Goal: Task Accomplishment & Management: Use online tool/utility

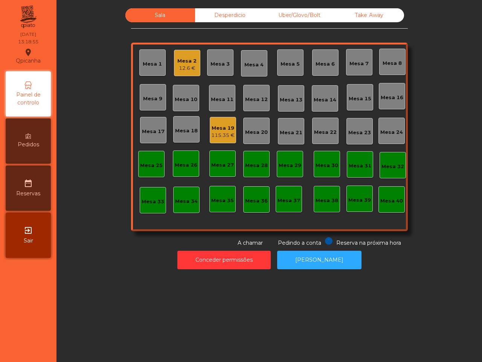
click at [422, 25] on div "Sala Desperdicio Uber/Glovo/Bolt Take Away Mesa 1 Mesa 2 12.6 € Mesa 3 Mesa 4 M…" at bounding box center [269, 127] width 405 height 238
click at [422, 25] on div "Sala Desperdicio Uber/Glovo/Bolt Take Away Mesa 1 Mesa 2 77.4 € Mesa 3 Mesa 4 M…" at bounding box center [269, 127] width 405 height 238
click at [183, 59] on div "Mesa 2" at bounding box center [186, 61] width 19 height 8
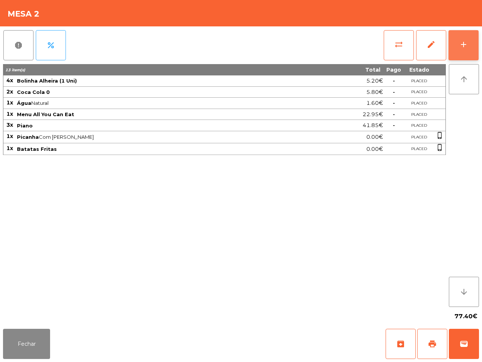
click at [466, 38] on button "add" at bounding box center [464, 45] width 30 height 30
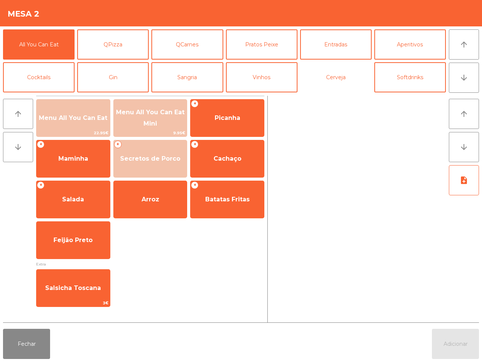
click at [339, 85] on button "Cerveja" at bounding box center [336, 77] width 72 height 30
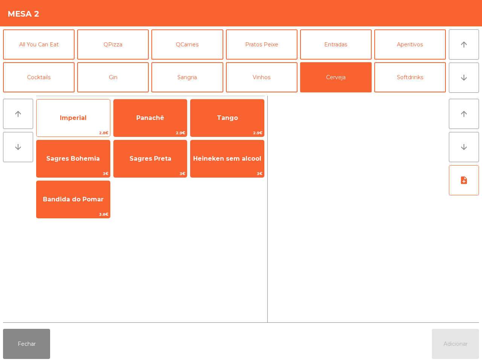
click at [89, 119] on span "Imperial" at bounding box center [73, 118] width 73 height 20
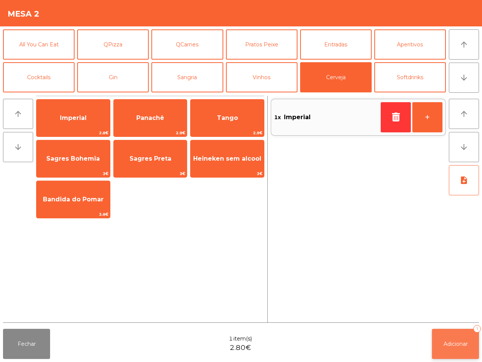
click at [449, 342] on span "Adicionar" at bounding box center [456, 343] width 24 height 7
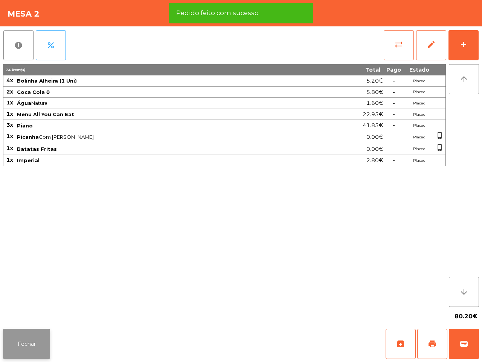
click at [33, 338] on button "Fechar" at bounding box center [26, 343] width 47 height 30
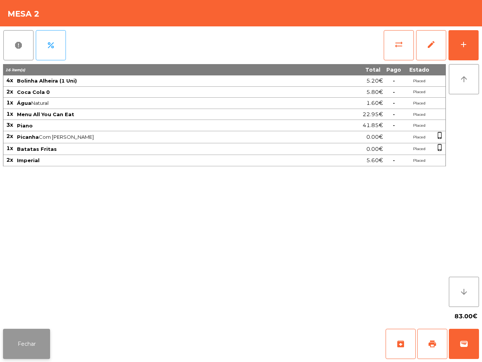
click at [43, 348] on button "Fechar" at bounding box center [26, 343] width 47 height 30
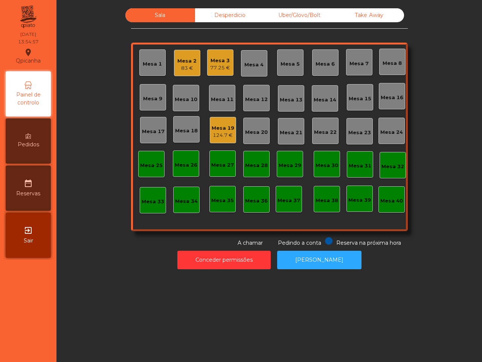
click at [212, 140] on div "Mesa 19 124.7 €" at bounding box center [223, 130] width 26 height 26
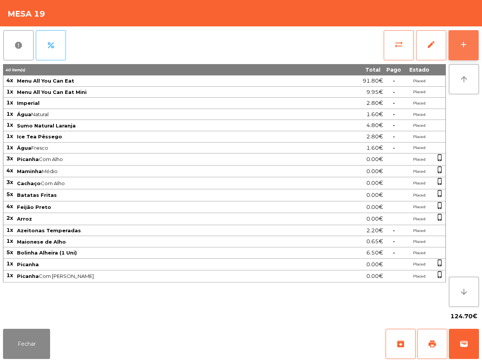
click at [456, 40] on button "add" at bounding box center [464, 45] width 30 height 30
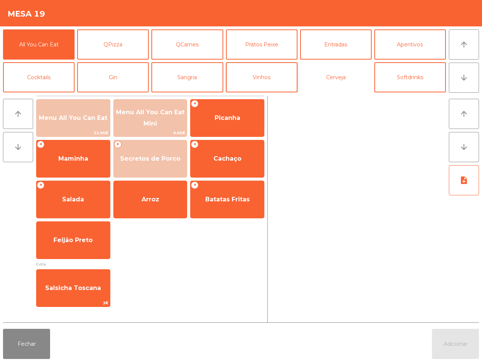
click at [325, 70] on button "Cerveja" at bounding box center [336, 77] width 72 height 30
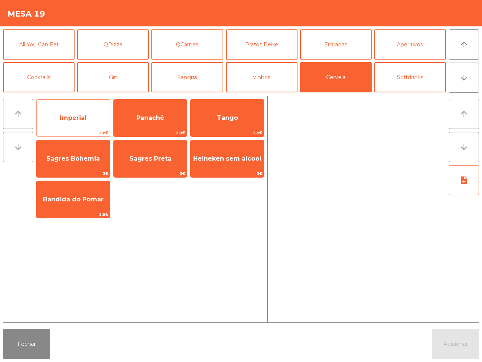
click at [85, 119] on span "Imperial" at bounding box center [73, 117] width 27 height 7
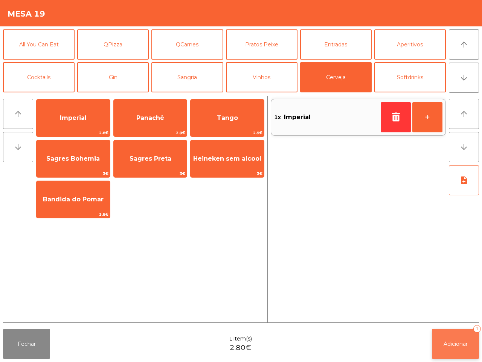
click at [458, 343] on span "Adicionar" at bounding box center [456, 343] width 24 height 7
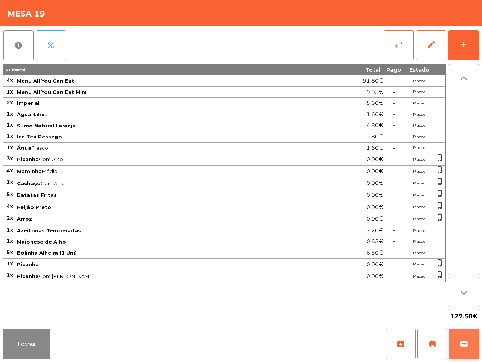
drag, startPoint x: 456, startPoint y: 339, endPoint x: 454, endPoint y: 333, distance: 6.6
click at [454, 333] on button "wallet" at bounding box center [464, 343] width 30 height 30
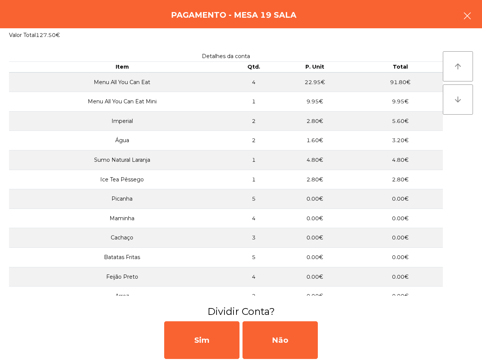
click at [459, 18] on button "button" at bounding box center [467, 16] width 21 height 23
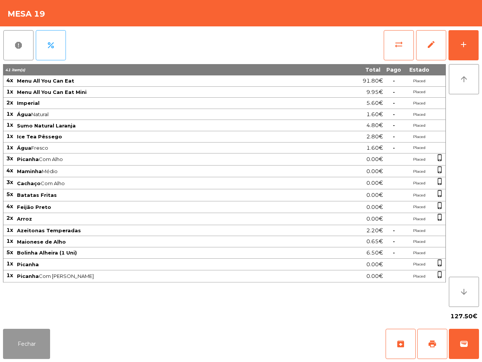
click at [23, 343] on button "Fechar" at bounding box center [26, 343] width 47 height 30
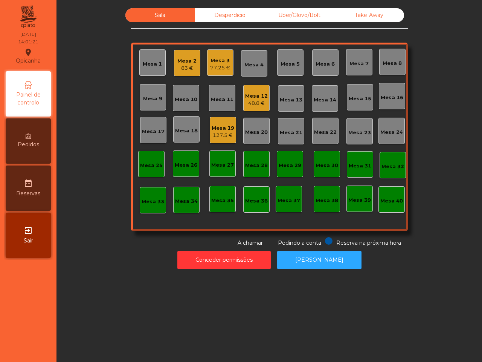
click at [252, 83] on div "Mesa 1 Mesa 2 83 € Mesa 3 77.25 € Mesa 4 Mesa 5 Mesa 6 Mesa 7 Mesa 8 Mesa 9 Mes…" at bounding box center [269, 137] width 277 height 188
click at [253, 92] on div "Mesa 12" at bounding box center [256, 96] width 23 height 8
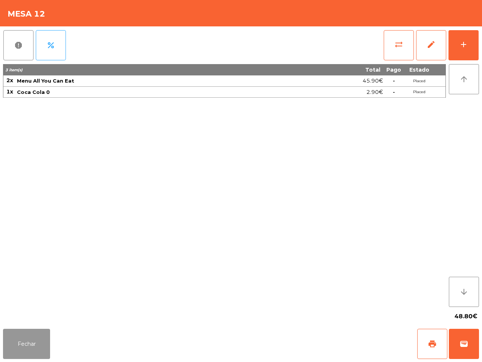
click at [47, 333] on button "Fechar" at bounding box center [26, 343] width 47 height 30
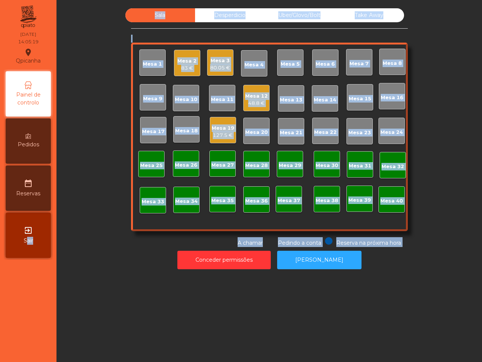
click at [70, 339] on div "[GEOGRAPHIC_DATA] location_on [DATE] 14:05:19 Painel de controlo Pedidos date_r…" at bounding box center [241, 181] width 482 height 362
click at [132, 78] on div "Mesa 1 Mesa 2 83 € Mesa 3 80.05 € Mesa 4 Mesa 5 Mesa 6 Mesa 7 Mesa 8 Mesa 9 Mes…" at bounding box center [269, 137] width 277 height 188
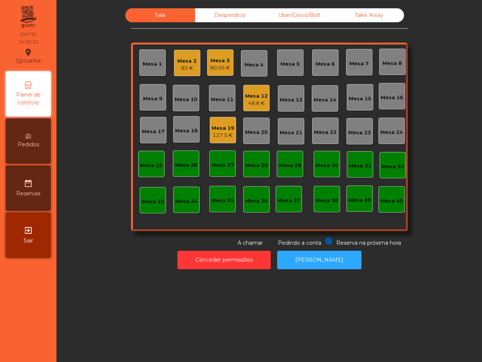
click at [227, 127] on div "Mesa 19" at bounding box center [223, 128] width 23 height 8
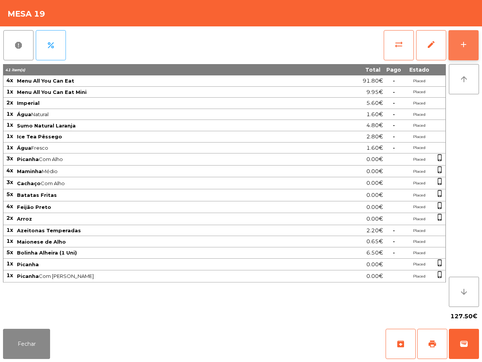
click at [464, 40] on div "add" at bounding box center [463, 44] width 9 height 9
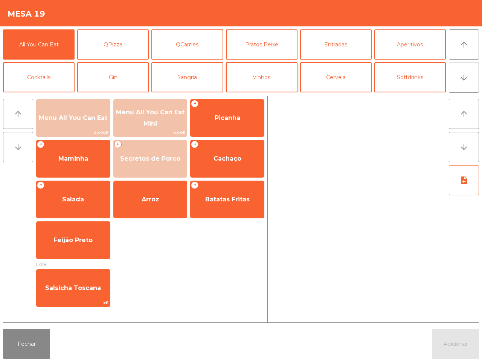
scroll to position [47, 0]
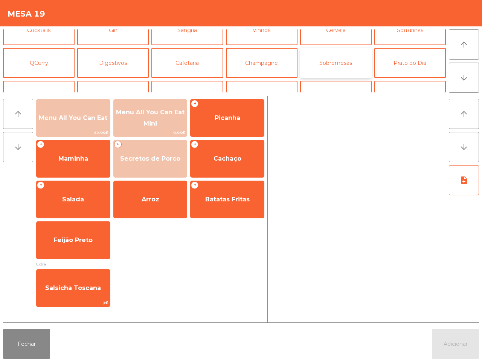
click at [321, 62] on button "Sobremesas" at bounding box center [336, 63] width 72 height 30
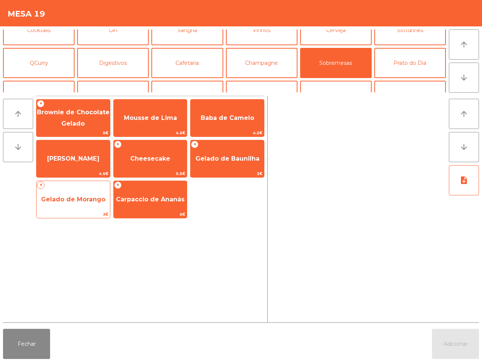
click at [91, 195] on span "Gelado de Morango" at bounding box center [73, 198] width 64 height 7
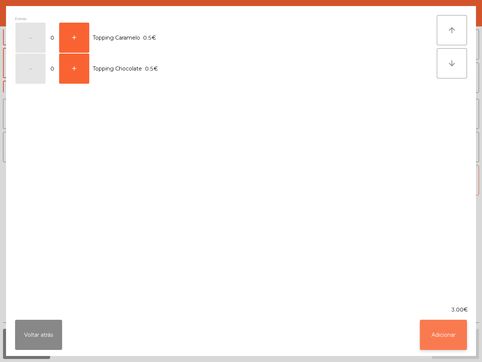
click at [447, 337] on button "Adicionar" at bounding box center [443, 334] width 47 height 30
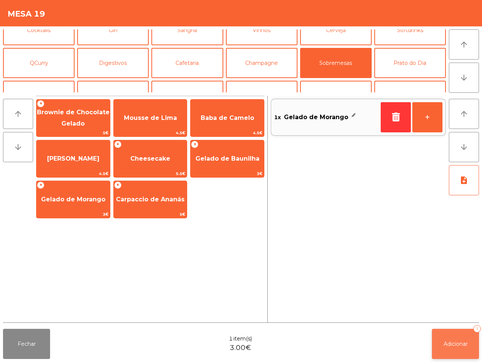
click at [460, 344] on span "Adicionar" at bounding box center [456, 343] width 24 height 7
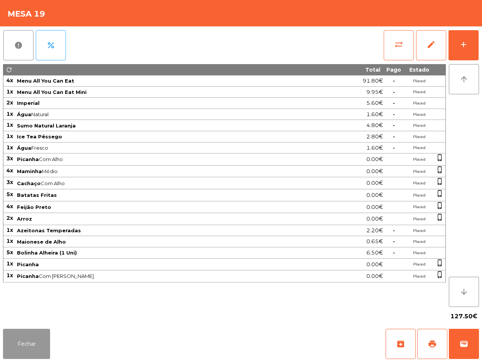
click at [49, 329] on button "Fechar" at bounding box center [26, 343] width 47 height 30
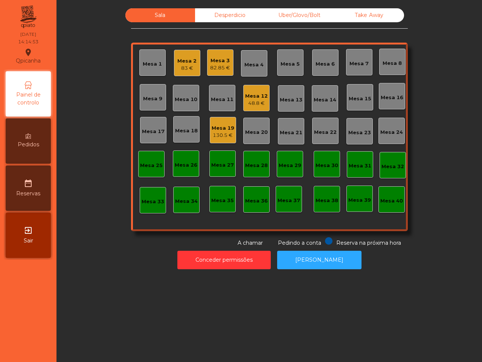
click at [213, 67] on div "82.85 €" at bounding box center [220, 68] width 20 height 8
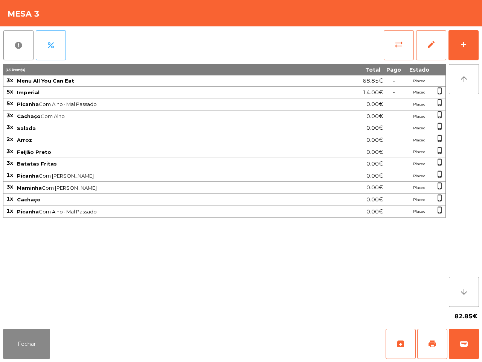
click at [84, 296] on div "33 item(s) Total Pago Estado 3x Menu All You Can Eat 68.85€ - Placed 5x Imperia…" at bounding box center [224, 185] width 443 height 243
click at [29, 348] on button "Fechar" at bounding box center [26, 343] width 47 height 30
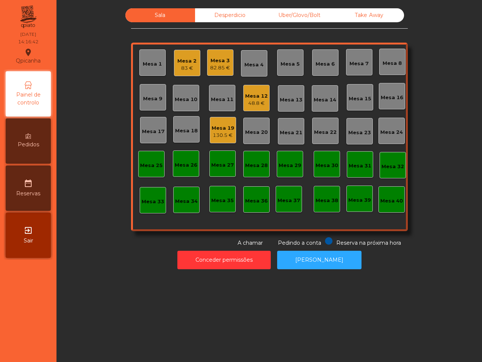
click at [253, 108] on div "Mesa 12 48.8 €" at bounding box center [256, 98] width 26 height 26
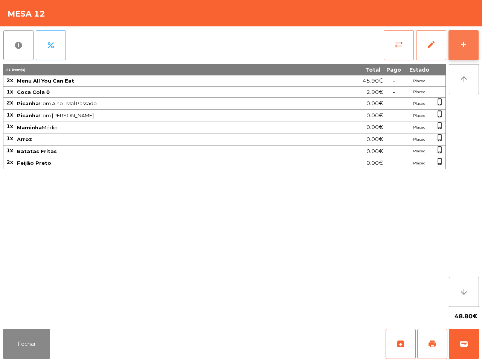
click at [465, 46] on div "add" at bounding box center [463, 44] width 9 height 9
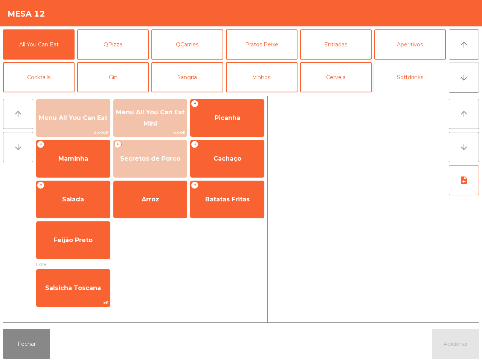
click at [412, 83] on button "Softdrinks" at bounding box center [410, 77] width 72 height 30
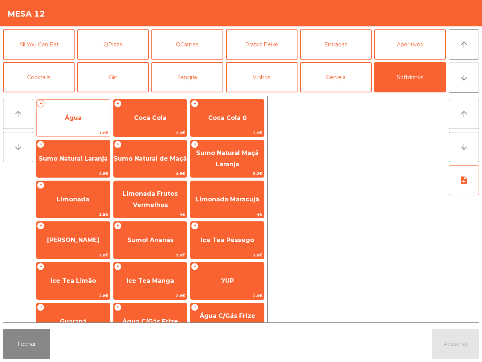
click at [104, 113] on span "Água" at bounding box center [73, 118] width 73 height 20
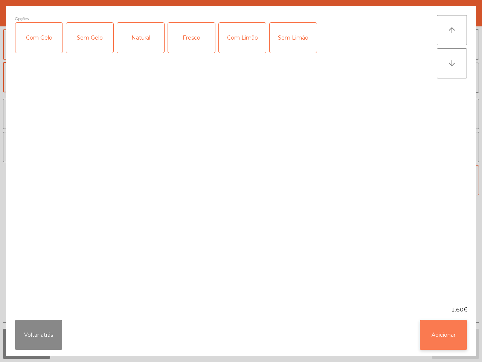
click at [458, 335] on button "Adicionar" at bounding box center [443, 334] width 47 height 30
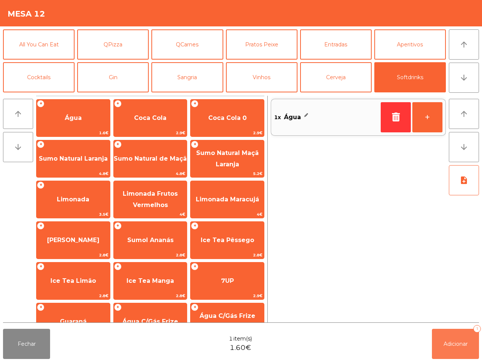
click at [458, 339] on button "Adicionar 1" at bounding box center [455, 343] width 47 height 30
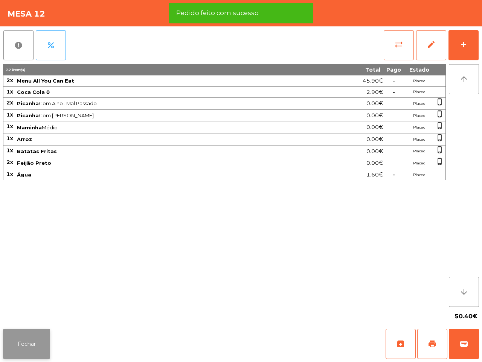
click at [12, 345] on button "Fechar" at bounding box center [26, 343] width 47 height 30
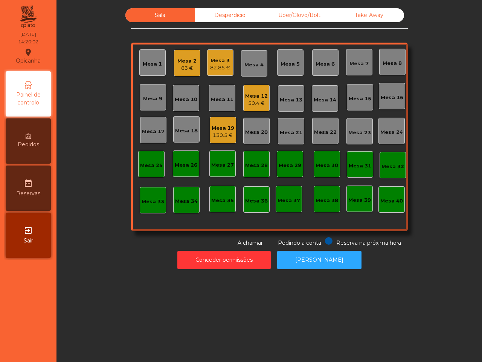
click at [12, 345] on nav "Qpicanha location_on [DATE] 14:20:02 Painel de controlo Pedidos date_range Rese…" at bounding box center [28, 181] width 56 height 362
click at [249, 111] on div "Mesa 1 Mesa 2 83 € Mesa 3 82.85 € Mesa 4 Mesa 5 Mesa 6 Mesa 7 Mesa 8 Mesa 9 Mes…" at bounding box center [269, 137] width 277 height 188
click at [249, 108] on div "Mesa 12 50.4 €" at bounding box center [256, 98] width 26 height 26
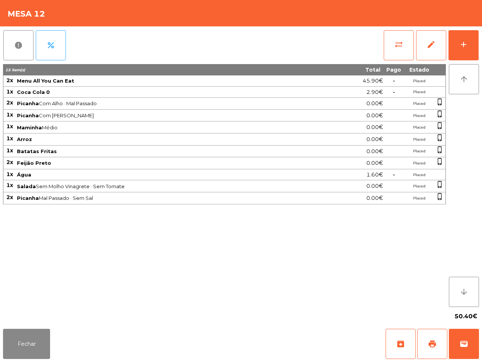
click at [266, 101] on span "Picanha Com Alho · Mal Passado" at bounding box center [170, 103] width 306 height 6
click at [40, 348] on button "Fechar" at bounding box center [26, 343] width 47 height 30
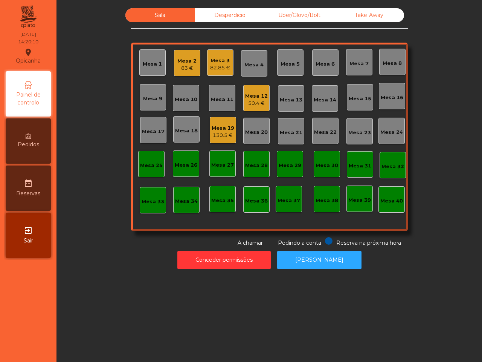
click at [186, 64] on div "83 €" at bounding box center [186, 68] width 19 height 8
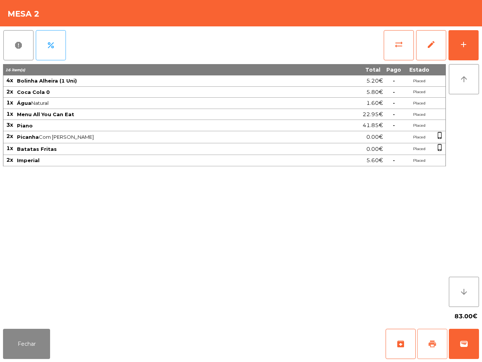
click at [426, 343] on button "print" at bounding box center [432, 343] width 30 height 30
click at [35, 351] on button "Fechar" at bounding box center [26, 343] width 47 height 30
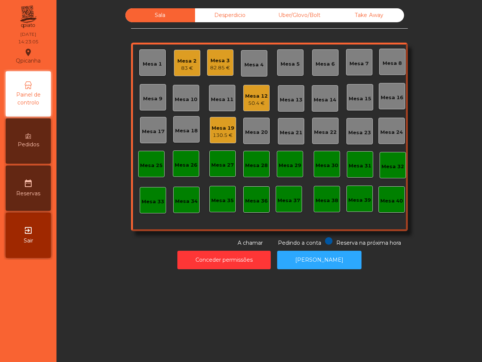
click at [46, 339] on nav "Qpicanha location_on [DATE] 14:23:05 Painel de controlo Pedidos date_range Rese…" at bounding box center [28, 181] width 56 height 362
click at [215, 137] on div "130.5 €" at bounding box center [223, 135] width 23 height 8
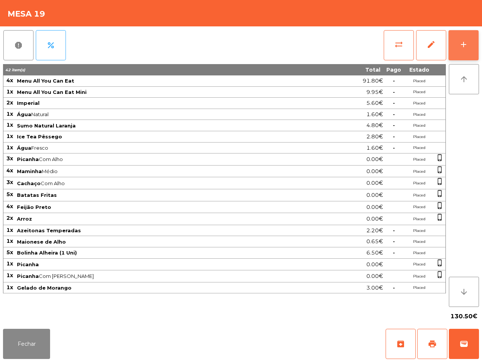
click at [465, 36] on button "add" at bounding box center [464, 45] width 30 height 30
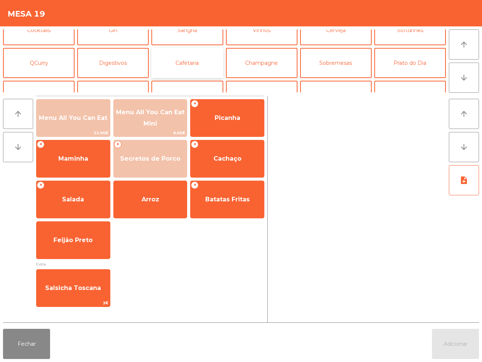
click at [190, 63] on button "Cafetaria" at bounding box center [187, 63] width 72 height 30
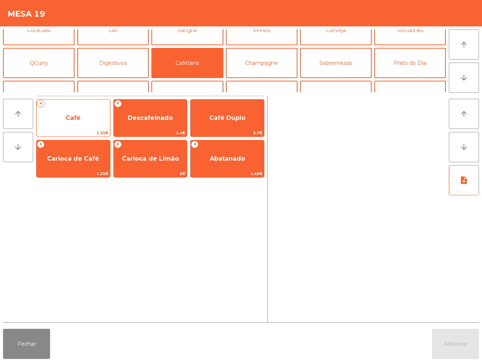
click at [86, 116] on span "Café" at bounding box center [73, 118] width 73 height 20
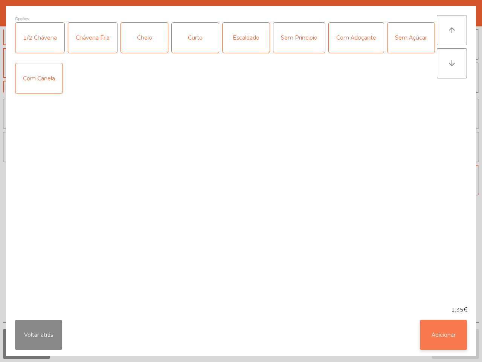
click at [429, 332] on button "Adicionar" at bounding box center [443, 334] width 47 height 30
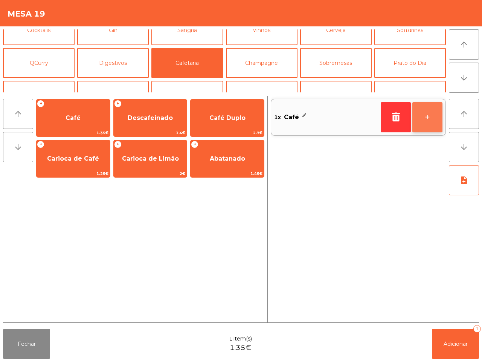
click at [424, 124] on button "+" at bounding box center [427, 117] width 30 height 30
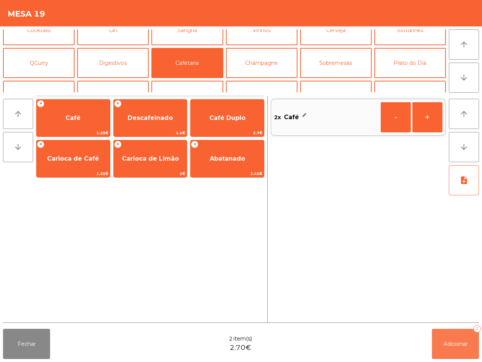
click at [452, 339] on button "Adicionar 2" at bounding box center [455, 343] width 47 height 30
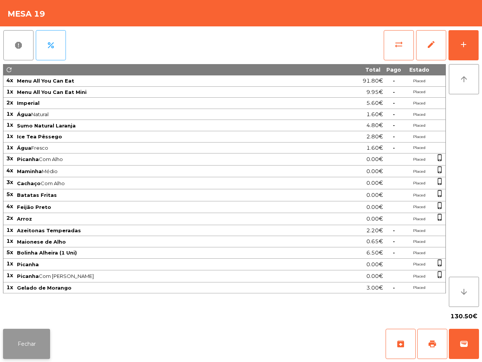
click at [32, 339] on button "Fechar" at bounding box center [26, 343] width 47 height 30
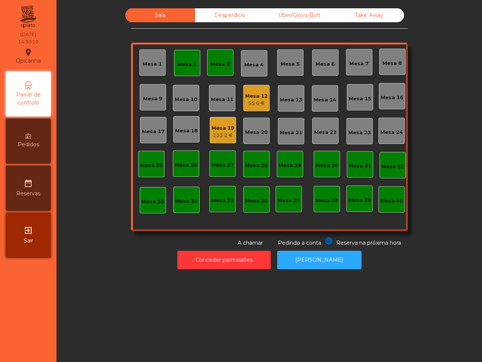
click at [0, 251] on nav "Qpicanha location_on [DATE] 14:30:10 Painel de controlo Pedidos date_range Rese…" at bounding box center [28, 181] width 56 height 362
click at [218, 131] on div "Mesa 19" at bounding box center [223, 128] width 23 height 8
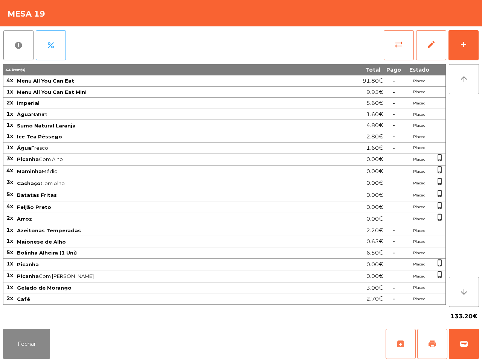
click at [430, 342] on span "print" at bounding box center [432, 343] width 9 height 9
click at [38, 345] on button "Fechar" at bounding box center [26, 343] width 47 height 30
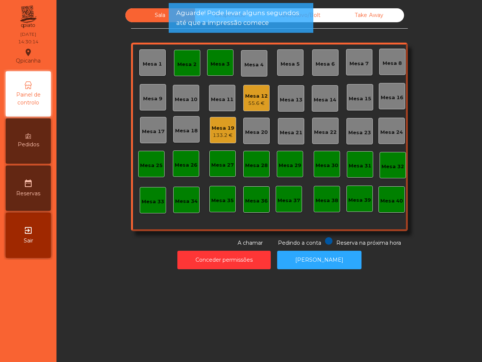
click at [217, 60] on div "Mesa 3" at bounding box center [220, 62] width 19 height 11
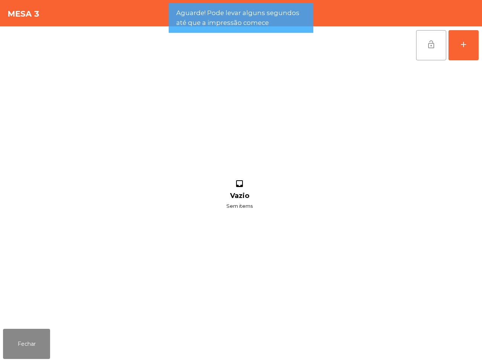
click at [428, 51] on button "lock_open" at bounding box center [431, 45] width 30 height 30
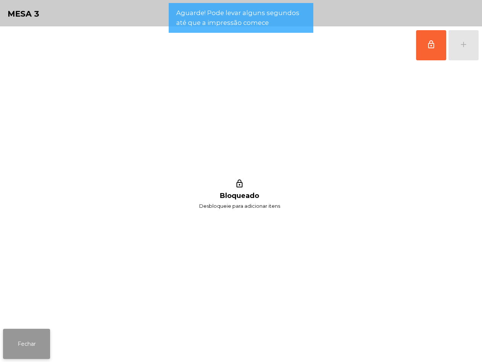
click at [22, 351] on button "Fechar" at bounding box center [26, 343] width 47 height 30
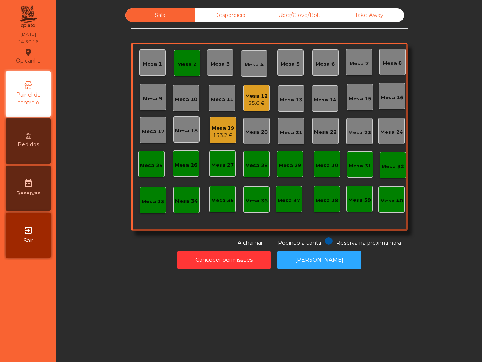
click at [183, 66] on div "Mesa 2" at bounding box center [186, 65] width 19 height 8
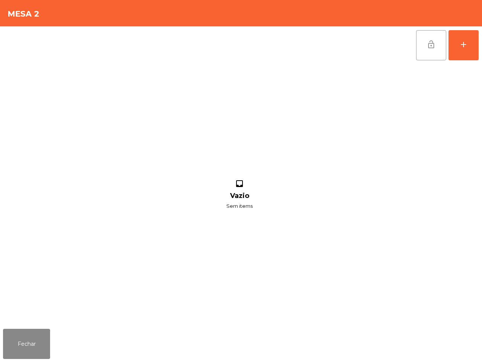
click at [434, 48] on span "lock_open" at bounding box center [431, 44] width 9 height 9
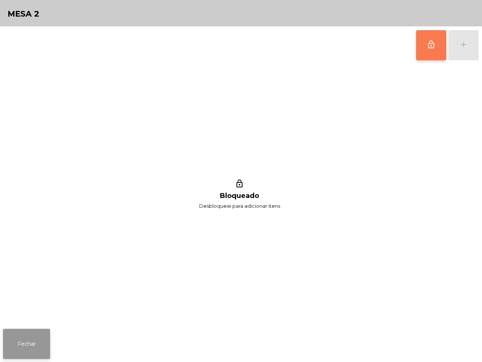
click at [39, 342] on button "Fechar" at bounding box center [26, 343] width 47 height 30
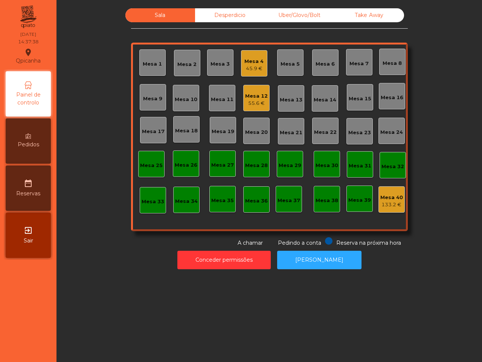
click at [39, 342] on nav "Qpicanha location_on [DATE] 14:37:38 Painel de controlo Pedidos date_range Rese…" at bounding box center [28, 181] width 56 height 362
click at [261, 69] on div "Mesa 4 45.9 €" at bounding box center [254, 63] width 26 height 26
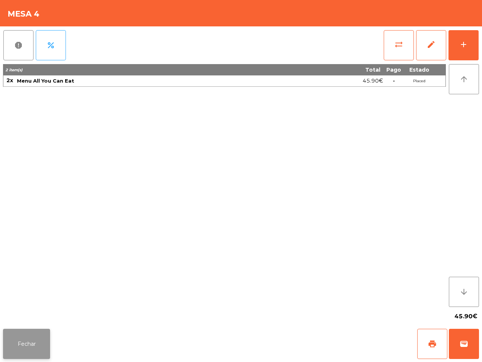
click at [24, 336] on button "Fechar" at bounding box center [26, 343] width 47 height 30
